Goal: Transaction & Acquisition: Purchase product/service

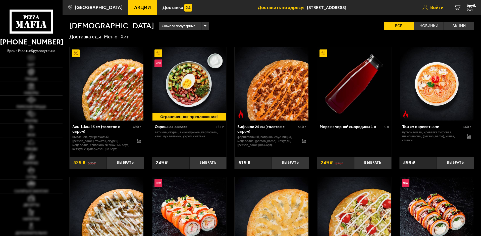
click at [443, 8] on span "Войти" at bounding box center [437, 7] width 13 height 5
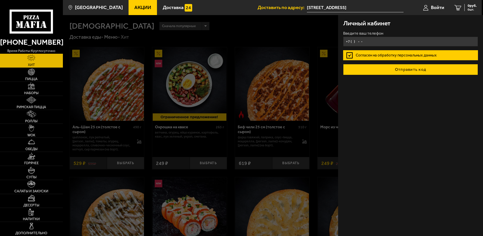
type input "[PHONE_NUMBER]"
click at [405, 68] on button "Отправить код" at bounding box center [410, 69] width 135 height 11
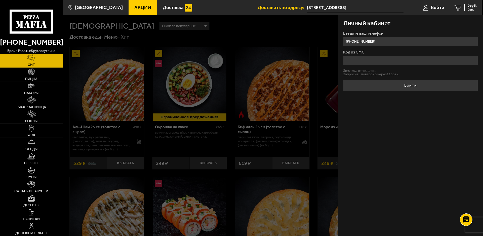
click at [352, 60] on input "Код из СМС" at bounding box center [410, 61] width 135 height 10
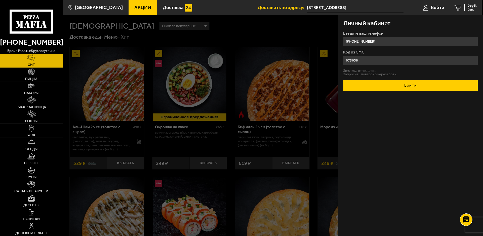
type input "673658"
click at [405, 84] on button "Войти" at bounding box center [410, 85] width 135 height 11
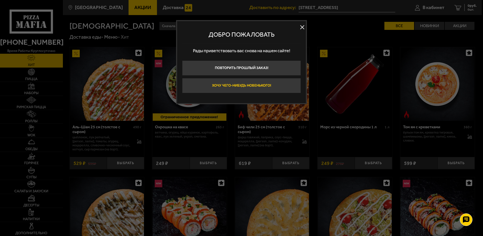
click at [268, 85] on button "Хочу чего-нибудь новенького!" at bounding box center [241, 85] width 119 height 15
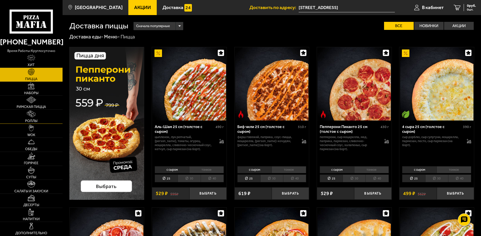
scroll to position [33, 0]
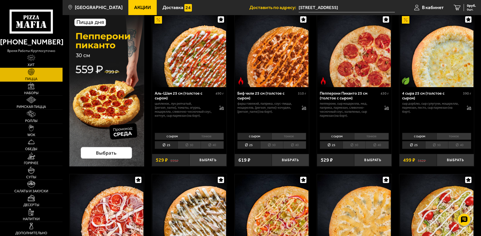
drag, startPoint x: 39, startPoint y: 91, endPoint x: 232, endPoint y: 106, distance: 194.0
click at [39, 91] on link "Наборы" at bounding box center [31, 89] width 63 height 14
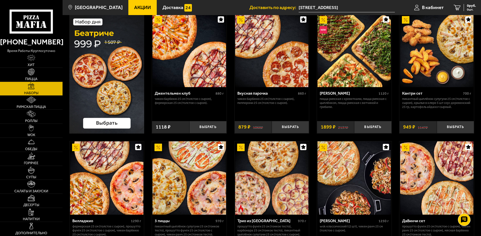
scroll to position [25, 0]
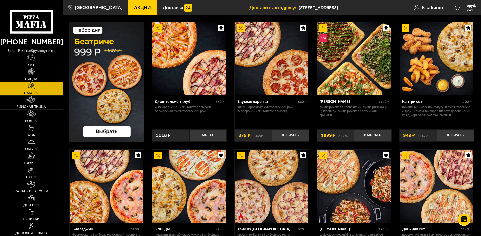
click at [89, 74] on img at bounding box center [106, 82] width 75 height 120
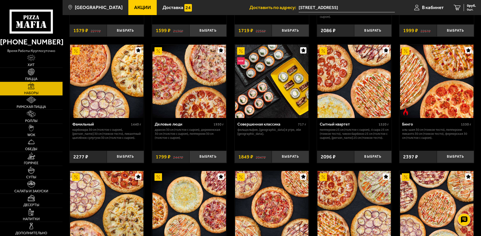
scroll to position [511, 0]
